Goal: Navigation & Orientation: Find specific page/section

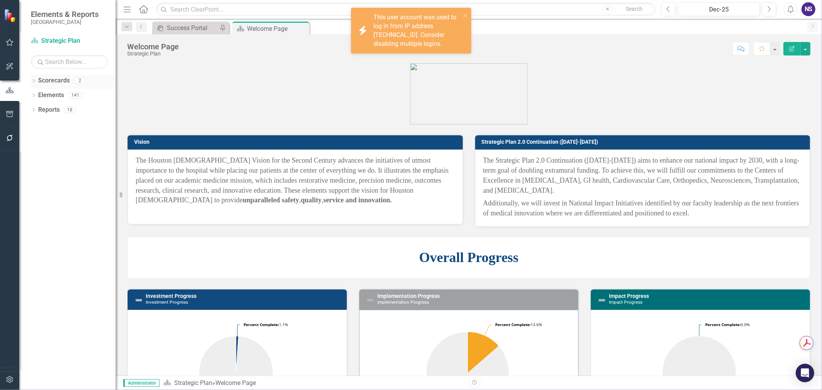
click at [50, 85] on link "Scorecards" at bounding box center [54, 80] width 32 height 9
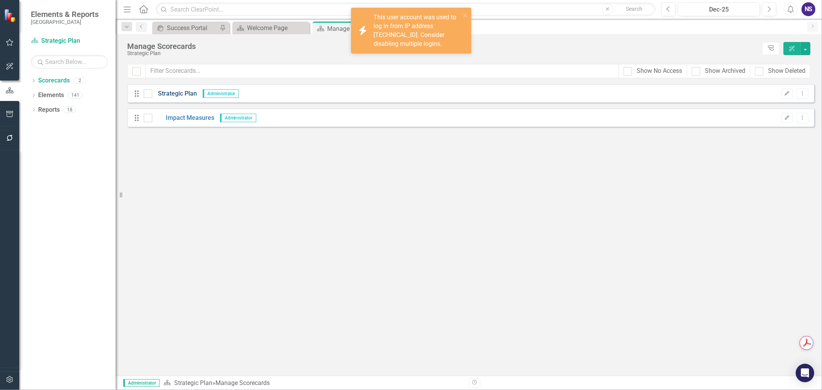
click at [177, 91] on link "Strategic Plan" at bounding box center [174, 93] width 45 height 9
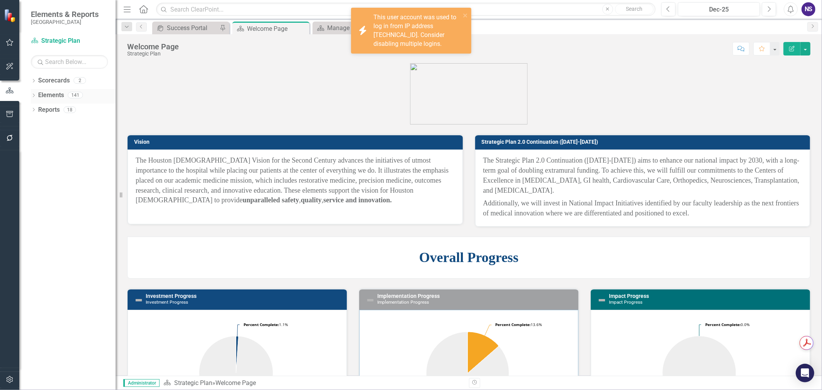
click at [35, 98] on icon "Dropdown" at bounding box center [33, 96] width 5 height 4
click at [58, 158] on link "Measure Measures" at bounding box center [49, 153] width 38 height 9
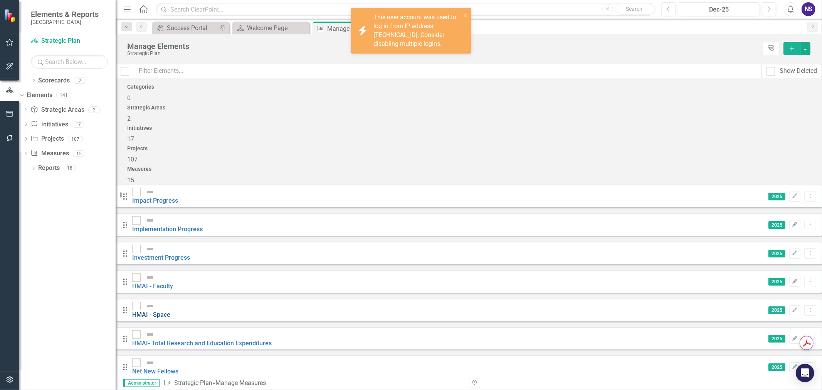
click at [170, 311] on link "HMAI - Space" at bounding box center [151, 314] width 38 height 7
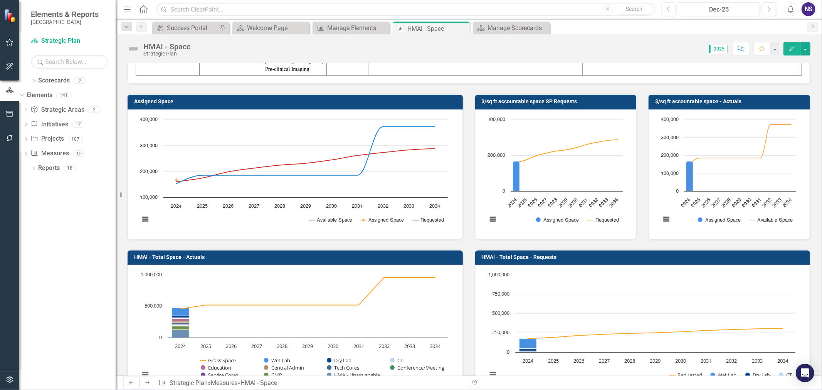
scroll to position [257, 0]
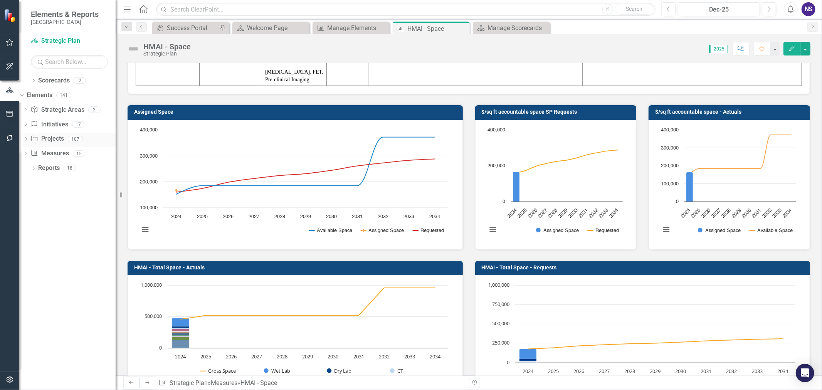
click at [29, 142] on icon "Dropdown" at bounding box center [25, 140] width 5 height 4
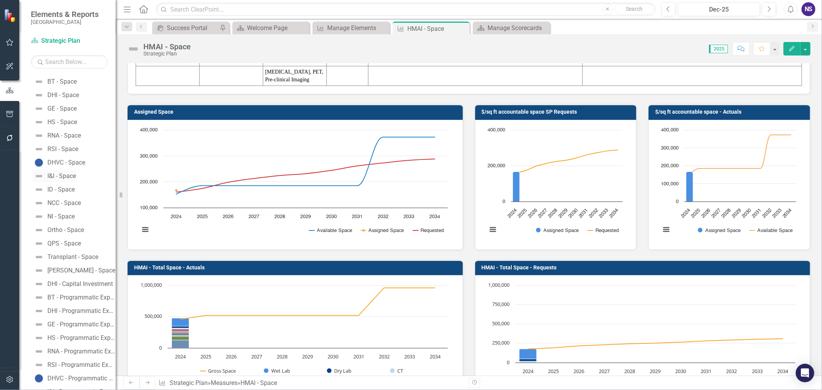
scroll to position [850, 0]
click at [77, 128] on div "BT - Space" at bounding box center [61, 124] width 29 height 7
